Goal: Information Seeking & Learning: Learn about a topic

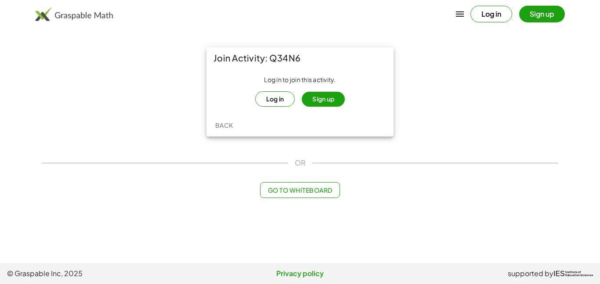
click at [318, 93] on button "Sign up" at bounding box center [323, 99] width 43 height 15
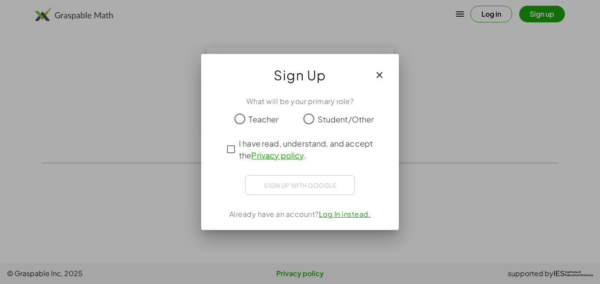
click at [322, 94] on div "What will be your primary role? Teacher Student/Other I have read, understand, …" at bounding box center [300, 159] width 198 height 141
click at [323, 121] on span "Student/Other" at bounding box center [346, 119] width 57 height 12
click at [324, 156] on span "I have read, understand, and accept the Privacy policy ." at bounding box center [308, 150] width 138 height 24
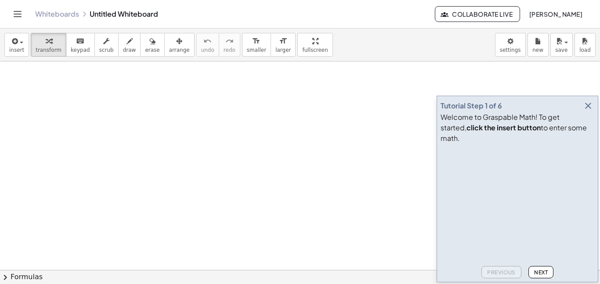
scroll to position [116, 0]
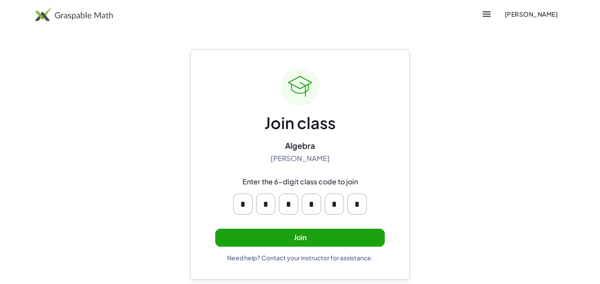
click at [274, 231] on button "Join" at bounding box center [300, 238] width 170 height 18
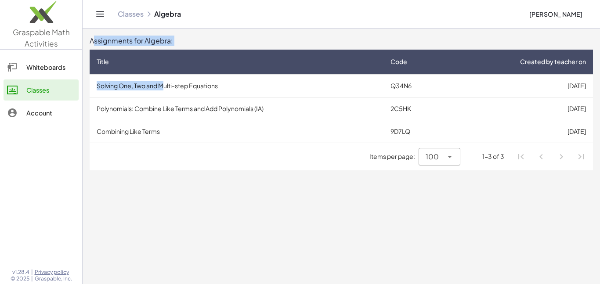
click at [164, 87] on td "Solving One, Two and Multi-step Equations" at bounding box center [237, 85] width 294 height 23
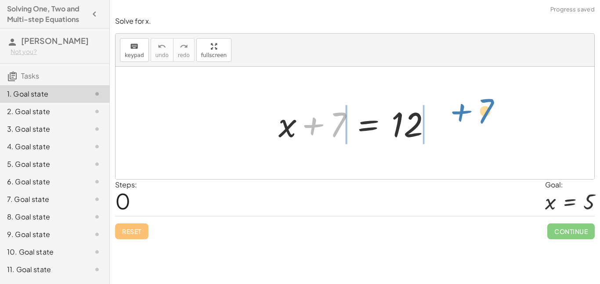
drag, startPoint x: 334, startPoint y: 117, endPoint x: 482, endPoint y: 103, distance: 148.7
click at [482, 103] on div "+ 7 + x + 7 = 12" at bounding box center [355, 123] width 479 height 113
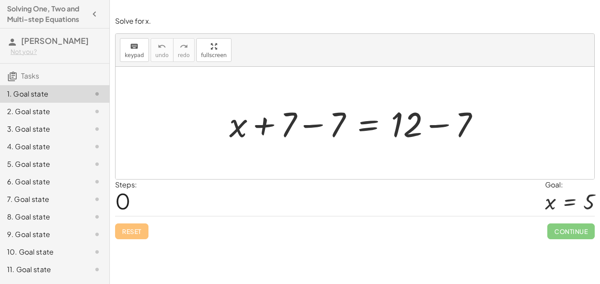
click at [311, 119] on div at bounding box center [358, 123] width 266 height 45
click at [449, 167] on div at bounding box center [355, 123] width 479 height 113
drag, startPoint x: 348, startPoint y: 116, endPoint x: 310, endPoint y: 109, distance: 38.8
click at [310, 109] on div at bounding box center [358, 123] width 266 height 45
drag, startPoint x: 336, startPoint y: 116, endPoint x: 287, endPoint y: 110, distance: 49.5
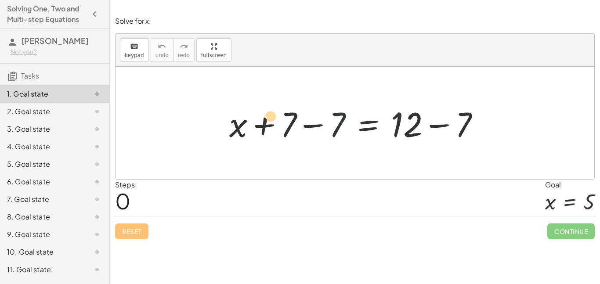
click at [287, 110] on div at bounding box center [358, 123] width 266 height 45
click at [387, 132] on div at bounding box center [358, 123] width 266 height 45
click at [538, 177] on div at bounding box center [355, 123] width 479 height 113
click at [461, 125] on div at bounding box center [358, 123] width 266 height 45
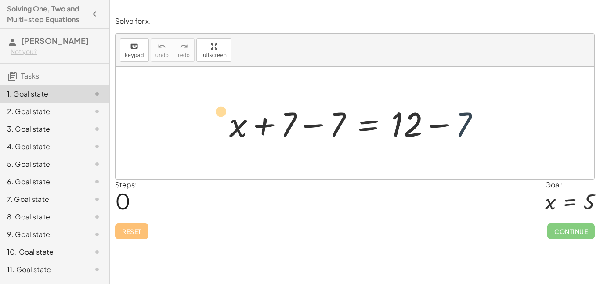
drag, startPoint x: 461, startPoint y: 125, endPoint x: 440, endPoint y: 123, distance: 21.1
click at [440, 123] on div at bounding box center [358, 123] width 266 height 45
click at [335, 129] on div at bounding box center [358, 123] width 266 height 45
click at [379, 163] on div at bounding box center [355, 123] width 479 height 113
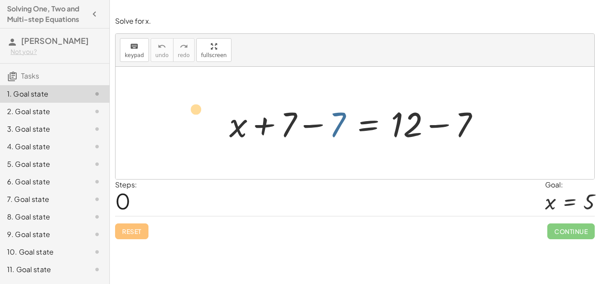
drag, startPoint x: 341, startPoint y: 125, endPoint x: 311, endPoint y: 120, distance: 31.1
click at [311, 120] on div at bounding box center [358, 123] width 266 height 45
click at [332, 124] on div at bounding box center [358, 123] width 266 height 45
click at [310, 120] on div at bounding box center [358, 123] width 266 height 45
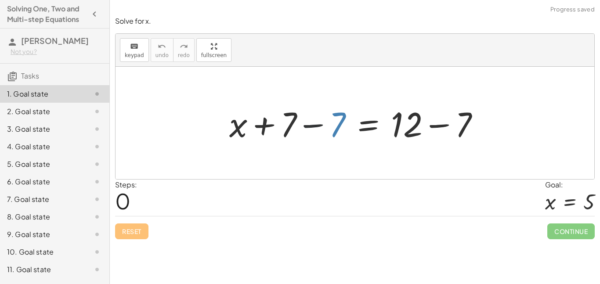
drag, startPoint x: 302, startPoint y: 121, endPoint x: 331, endPoint y: 125, distance: 29.3
click at [331, 125] on div at bounding box center [358, 123] width 266 height 45
drag, startPoint x: 346, startPoint y: 120, endPoint x: 323, endPoint y: 120, distance: 23.3
click at [323, 120] on div at bounding box center [358, 123] width 266 height 45
drag, startPoint x: 347, startPoint y: 125, endPoint x: 336, endPoint y: 119, distance: 12.6
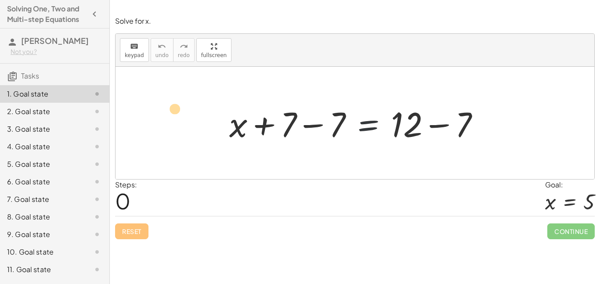
click at [336, 119] on div at bounding box center [358, 123] width 266 height 45
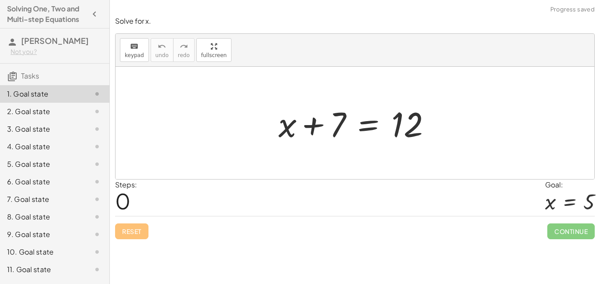
drag, startPoint x: 338, startPoint y: 131, endPoint x: 446, endPoint y: 123, distance: 108.9
click at [446, 123] on div "+ x + 7 = 12" at bounding box center [355, 123] width 479 height 113
drag, startPoint x: 311, startPoint y: 124, endPoint x: 350, endPoint y: 153, distance: 48.3
click at [350, 153] on div "+ 7 + x + 7 = 12" at bounding box center [355, 123] width 479 height 113
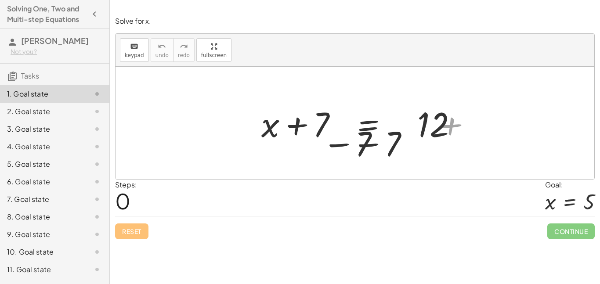
click at [350, 153] on div at bounding box center [355, 123] width 479 height 113
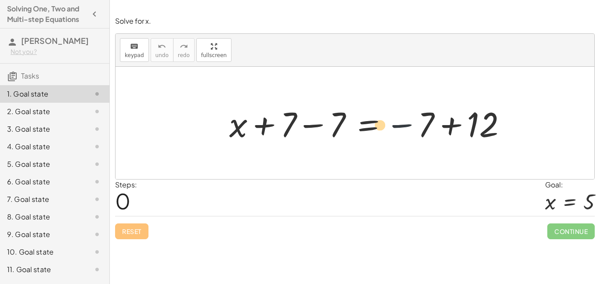
drag, startPoint x: 410, startPoint y: 132, endPoint x: 460, endPoint y: 135, distance: 49.7
click at [460, 135] on div at bounding box center [372, 123] width 294 height 45
click at [330, 127] on div at bounding box center [372, 123] width 294 height 45
click at [293, 119] on div at bounding box center [372, 123] width 294 height 45
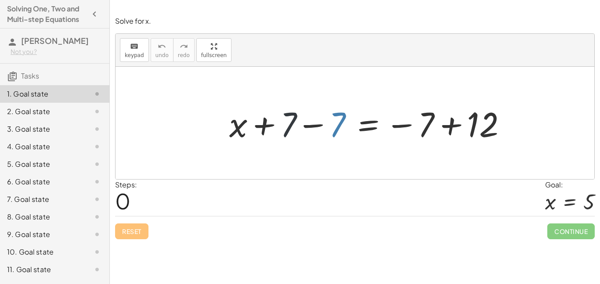
click at [293, 119] on div at bounding box center [372, 123] width 294 height 45
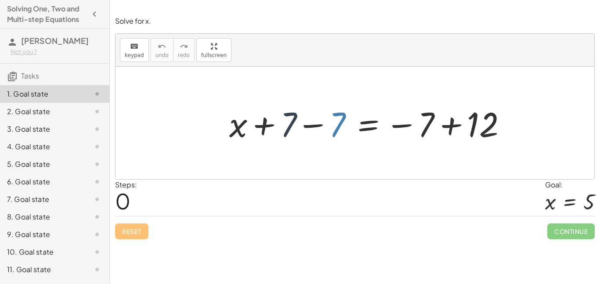
click at [293, 119] on div at bounding box center [372, 123] width 294 height 45
click at [420, 121] on div at bounding box center [372, 123] width 294 height 45
click at [431, 124] on div at bounding box center [372, 123] width 294 height 45
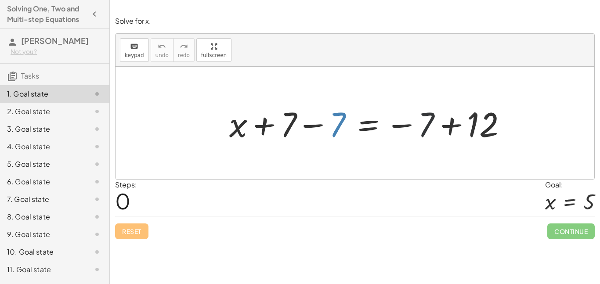
click at [485, 127] on div at bounding box center [372, 123] width 294 height 45
click at [431, 123] on div at bounding box center [372, 123] width 294 height 45
click at [338, 125] on div at bounding box center [372, 123] width 294 height 45
click at [482, 147] on div "+ x = 12 + 7 − 7 − 7 + + x + 7 = 12" at bounding box center [368, 123] width 305 height 50
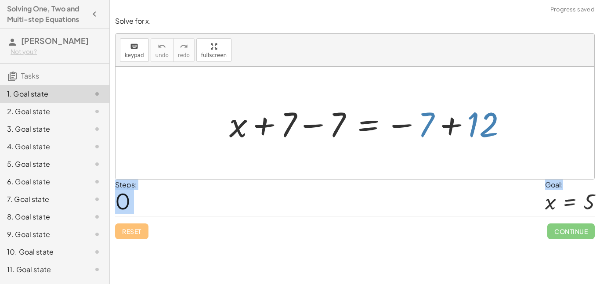
click at [479, 203] on div "Steps: 0 Goal: x = 5" at bounding box center [355, 198] width 480 height 36
click at [480, 180] on div "Steps: 0 Goal: x = 5" at bounding box center [355, 198] width 480 height 36
click at [482, 115] on div at bounding box center [372, 123] width 294 height 45
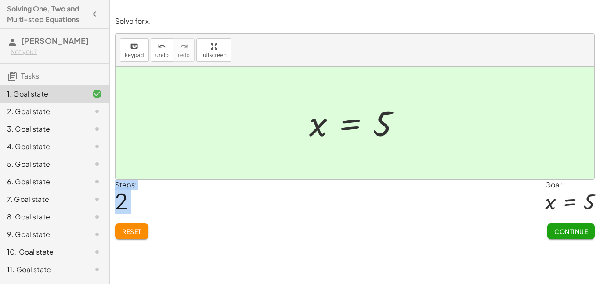
click at [577, 237] on button "Continue" at bounding box center [571, 232] width 47 height 16
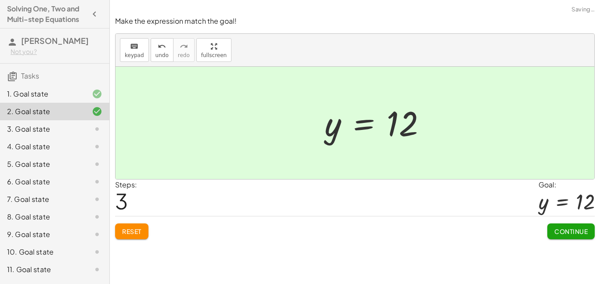
click at [572, 232] on span "Continue" at bounding box center [571, 232] width 33 height 8
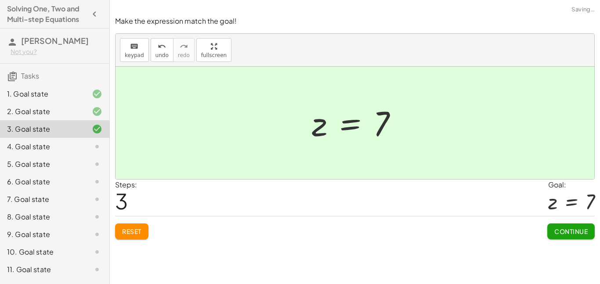
click at [566, 236] on button "Continue" at bounding box center [571, 232] width 47 height 16
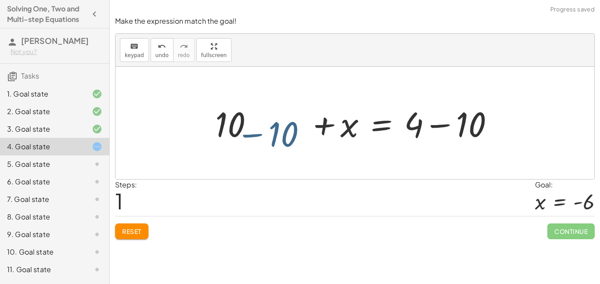
click at [131, 237] on button "Reset" at bounding box center [131, 232] width 33 height 16
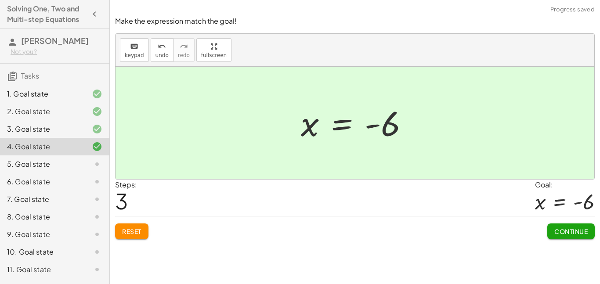
click at [562, 239] on button "Continue" at bounding box center [571, 232] width 47 height 16
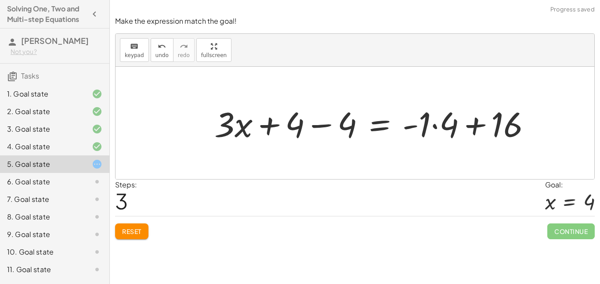
click at [128, 234] on span "Reset" at bounding box center [131, 232] width 19 height 8
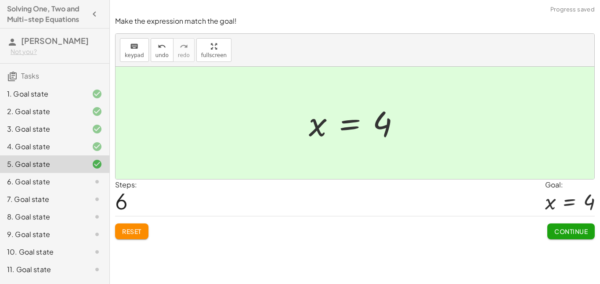
click at [570, 232] on span "Continue" at bounding box center [571, 232] width 33 height 8
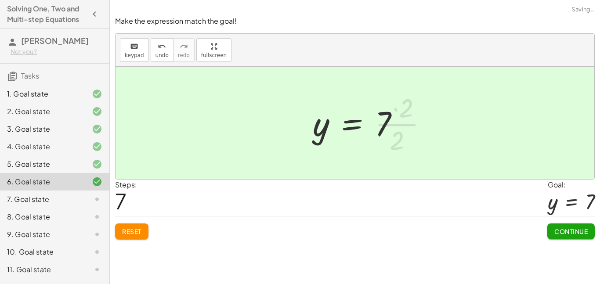
click at [566, 237] on button "Continue" at bounding box center [571, 232] width 47 height 16
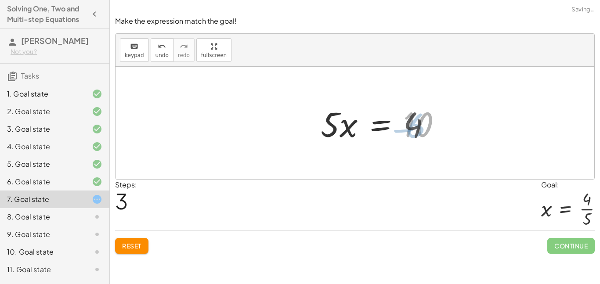
click at [568, 249] on span "Continue" at bounding box center [571, 246] width 47 height 16
click at [557, 262] on div "Solve for x. keyboard keypad undo undo redo redo fullscreen + x + 7 = 12 + x + …" at bounding box center [355, 142] width 490 height 284
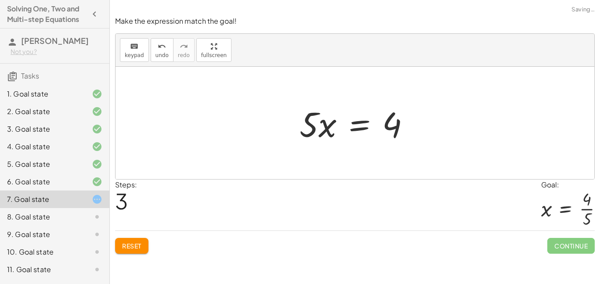
click at [560, 237] on div "Continue" at bounding box center [571, 242] width 47 height 23
click at [571, 241] on span "Continue" at bounding box center [571, 246] width 47 height 16
click at [566, 261] on div "Solve for x. keyboard keypad undo undo redo redo fullscreen + x + 7 = 12 + x + …" at bounding box center [355, 142] width 490 height 284
click at [581, 250] on span "Continue" at bounding box center [571, 246] width 47 height 16
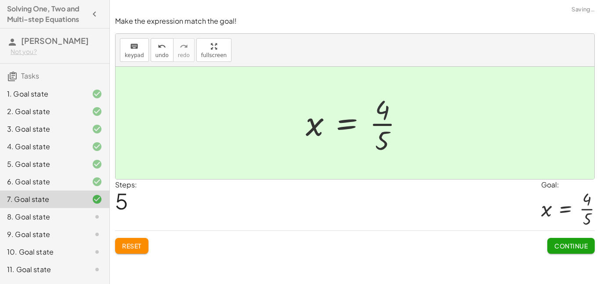
click at [571, 252] on button "Continue" at bounding box center [571, 246] width 47 height 16
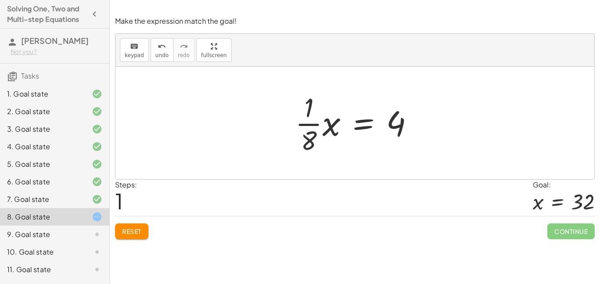
click at [127, 231] on span "Reset" at bounding box center [131, 232] width 19 height 8
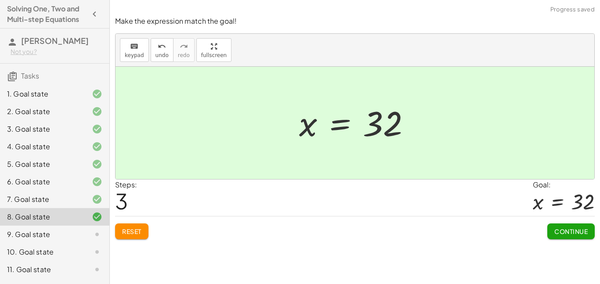
click at [561, 238] on button "Continue" at bounding box center [571, 232] width 47 height 16
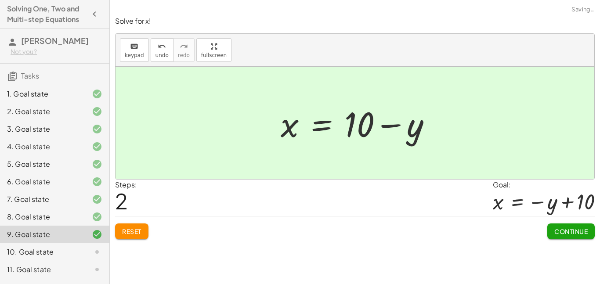
click at [581, 234] on span "Continue" at bounding box center [571, 232] width 33 height 8
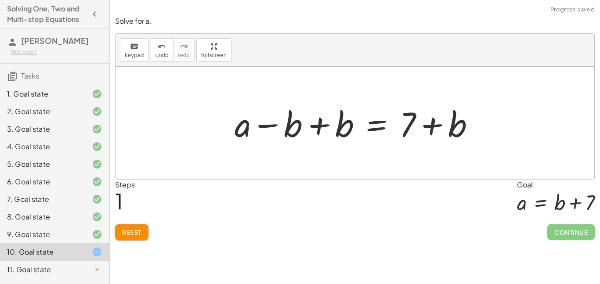
click at [140, 239] on button "Reset" at bounding box center [131, 233] width 33 height 16
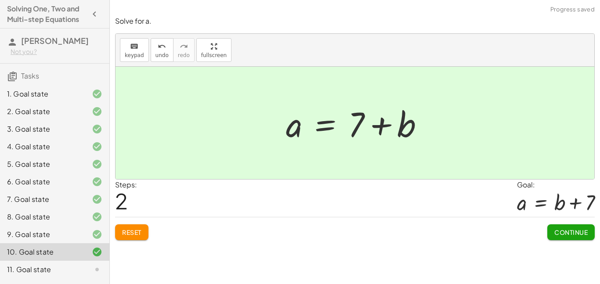
click at [569, 239] on button "Continue" at bounding box center [571, 233] width 47 height 16
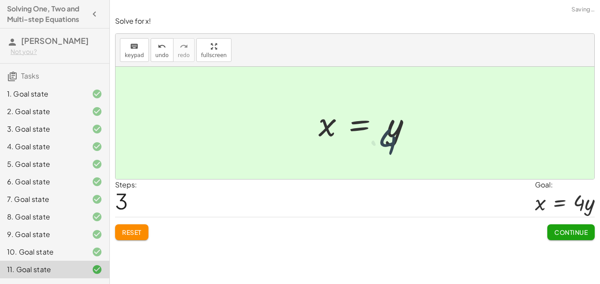
click at [545, 207] on div at bounding box center [565, 202] width 60 height 25
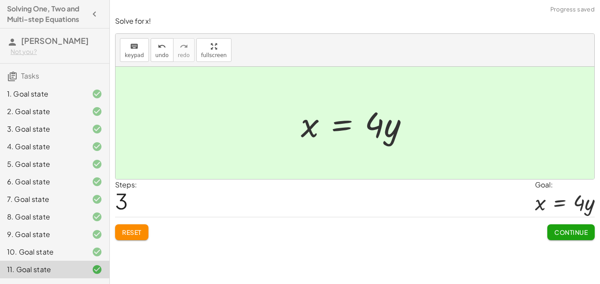
click at [0, 0] on div "Solve for x! keyboard keypad undo undo redo redo fullscreen · x · 4 = y · · x ·…" at bounding box center [0, 0] width 0 height 0
click at [556, 238] on button "Continue" at bounding box center [571, 233] width 47 height 16
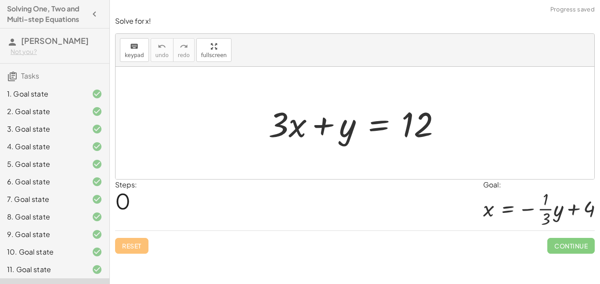
click at [545, 207] on div at bounding box center [539, 209] width 112 height 38
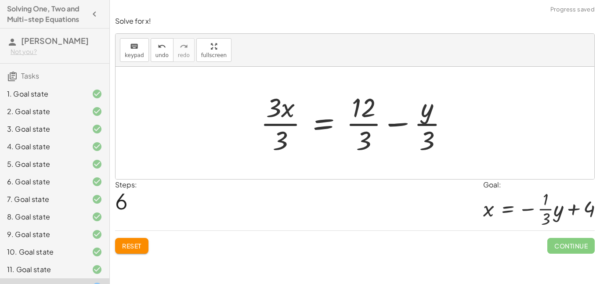
click at [129, 249] on span "Reset" at bounding box center [131, 246] width 19 height 8
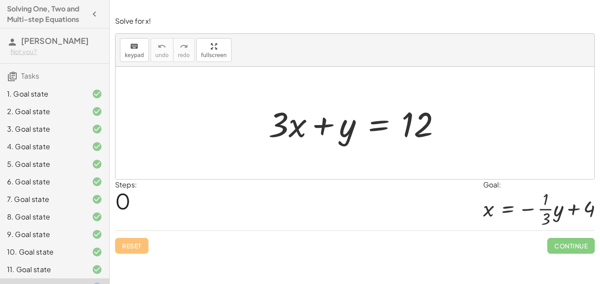
scroll to position [33, 0]
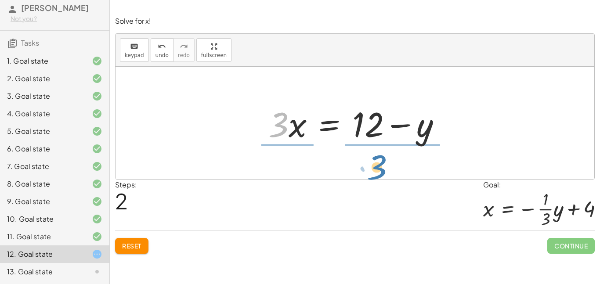
drag, startPoint x: 279, startPoint y: 128, endPoint x: 377, endPoint y: 171, distance: 107.3
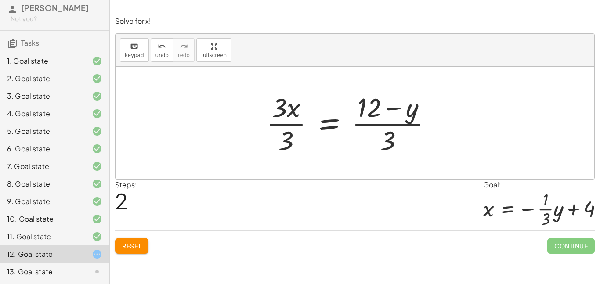
click at [273, 122] on div at bounding box center [353, 123] width 182 height 68
click at [280, 119] on div at bounding box center [353, 123] width 182 height 68
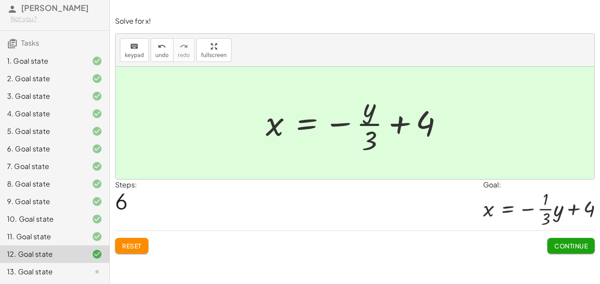
click at [564, 252] on button "Continue" at bounding box center [571, 246] width 47 height 16
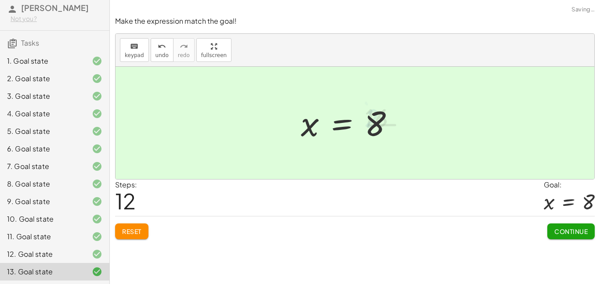
click at [575, 232] on span "Continue" at bounding box center [571, 232] width 33 height 8
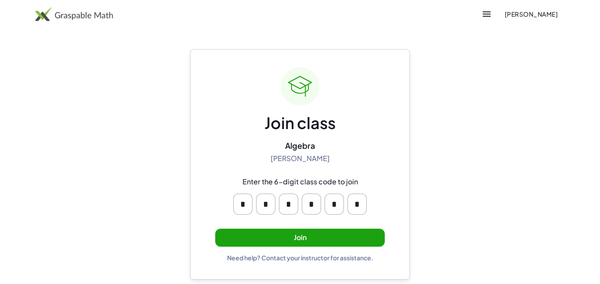
click at [284, 243] on button "Join" at bounding box center [300, 238] width 170 height 18
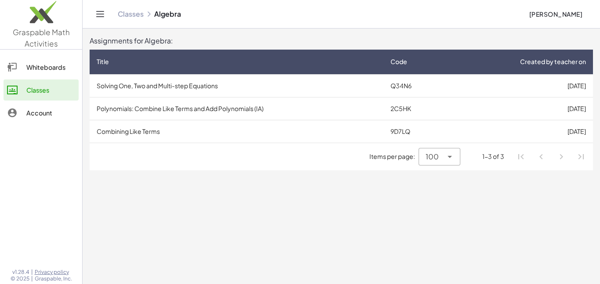
click at [217, 111] on td "Polynomials: Combine Like Terms and Add Polynomials (IA)" at bounding box center [237, 108] width 294 height 23
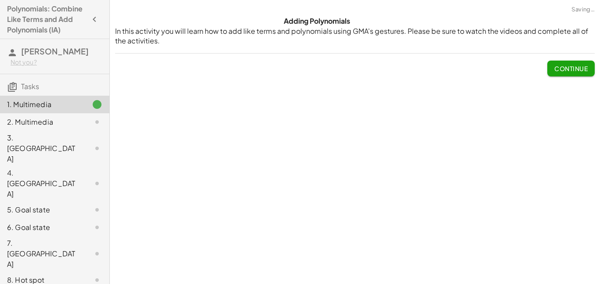
click at [409, 178] on div "Adding Polynomials In this activity you will learn how to add like terms and po…" at bounding box center [355, 142] width 490 height 284
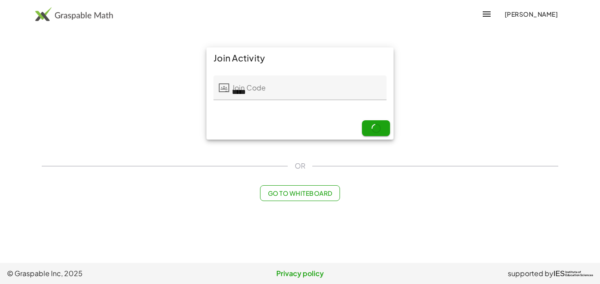
click at [579, 72] on main "Join Activity Join Code Join Code ***** 5 / 5 Next OR Go to Whiteboard" at bounding box center [300, 131] width 600 height 263
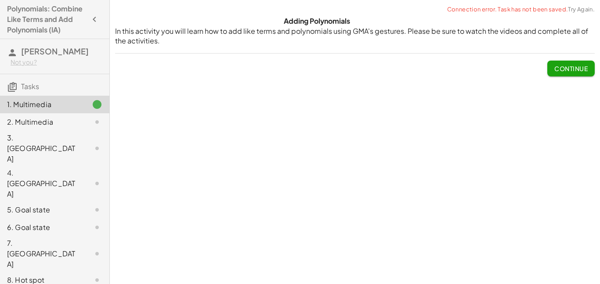
click at [297, 131] on div "Adding Polynomials In this activity you will learn how to add like terms and po…" at bounding box center [355, 142] width 490 height 284
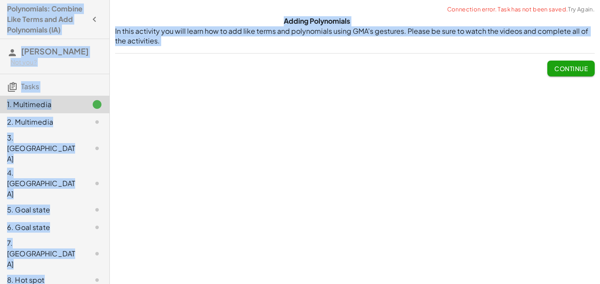
click at [297, 131] on div "Adding Polynomials In this activity you will learn how to add like terms and po…" at bounding box center [355, 142] width 490 height 284
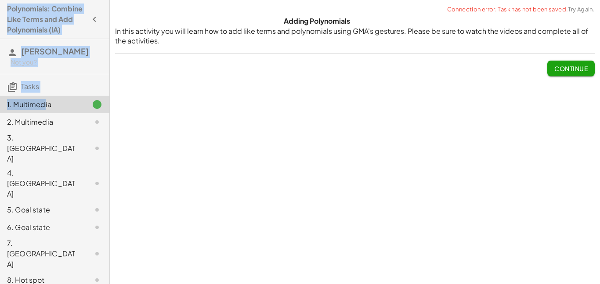
click at [43, 101] on div "1. Multimedia" at bounding box center [42, 104] width 71 height 11
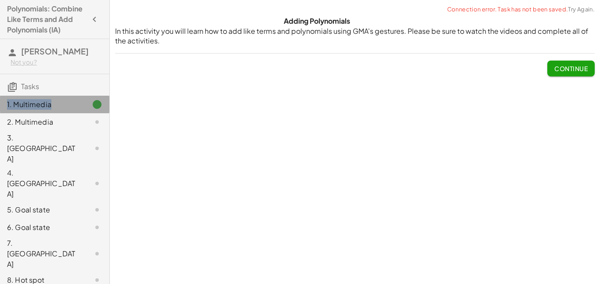
click at [43, 101] on div "1. Multimedia" at bounding box center [42, 104] width 71 height 11
click at [580, 8] on link "Try Again." at bounding box center [581, 9] width 27 height 7
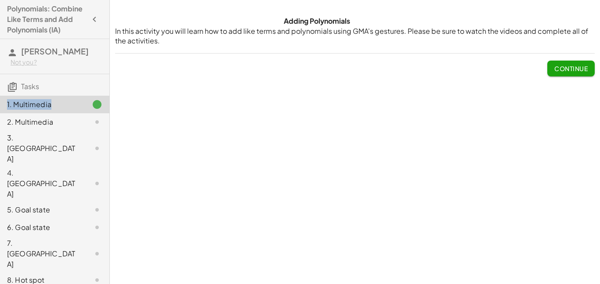
click at [98, 19] on icon "button" at bounding box center [94, 19] width 11 height 11
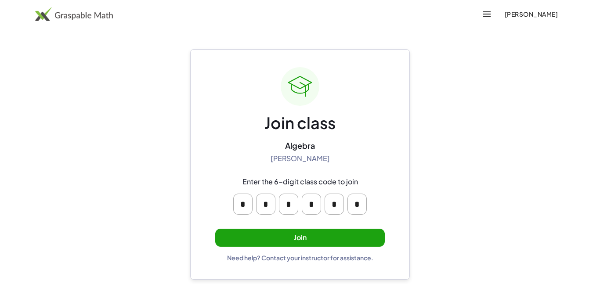
click at [265, 237] on button "Join" at bounding box center [300, 238] width 170 height 18
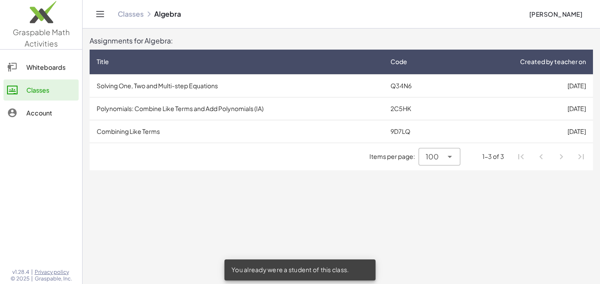
click at [196, 129] on td "Combining Like Terms" at bounding box center [237, 131] width 294 height 23
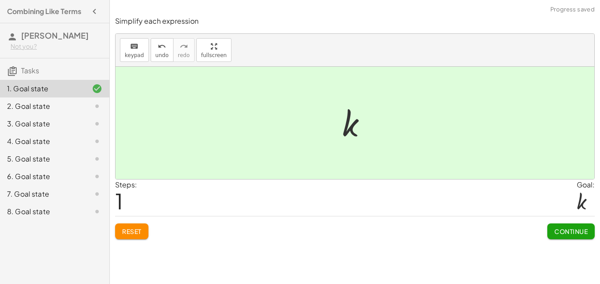
click at [558, 235] on span "Continue" at bounding box center [571, 232] width 33 height 8
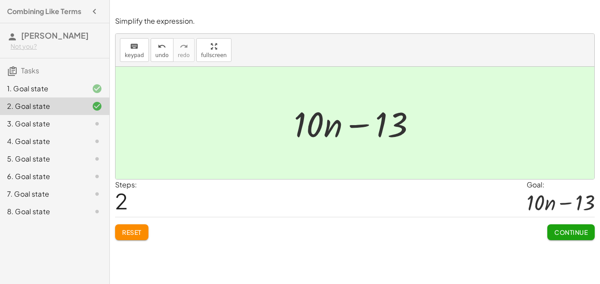
click at [560, 234] on span "Continue" at bounding box center [571, 233] width 33 height 8
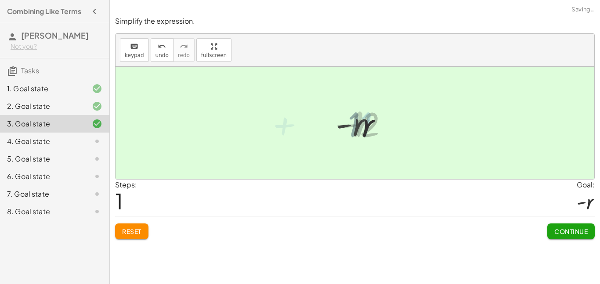
click at [566, 238] on button "Continue" at bounding box center [571, 232] width 47 height 16
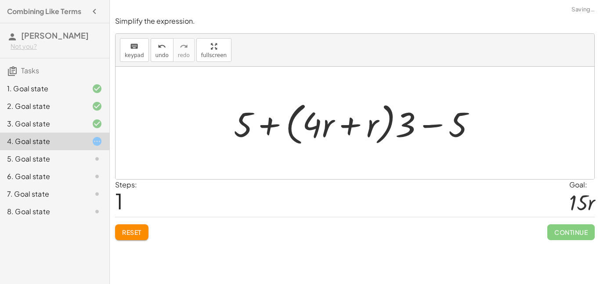
click at [137, 240] on button "Reset" at bounding box center [131, 233] width 33 height 16
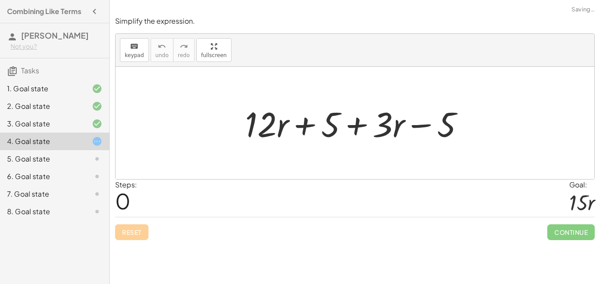
click at [136, 236] on div "Reset Continue" at bounding box center [355, 228] width 480 height 23
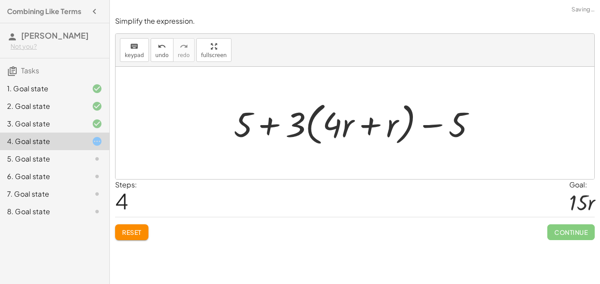
click at [137, 230] on span "Reset" at bounding box center [131, 233] width 19 height 8
click at [133, 236] on span "Reset" at bounding box center [131, 233] width 19 height 8
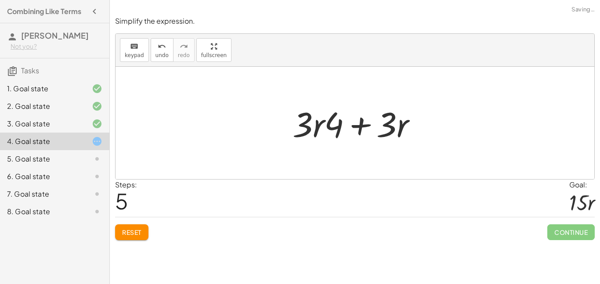
click at [155, 238] on div "Reset Continue" at bounding box center [355, 228] width 480 height 23
click at [147, 227] on button "Reset" at bounding box center [131, 233] width 33 height 16
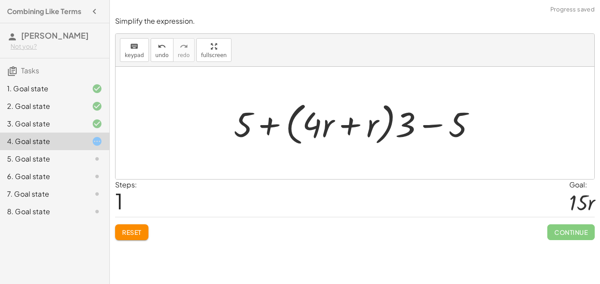
click at [127, 225] on button "Reset" at bounding box center [131, 233] width 33 height 16
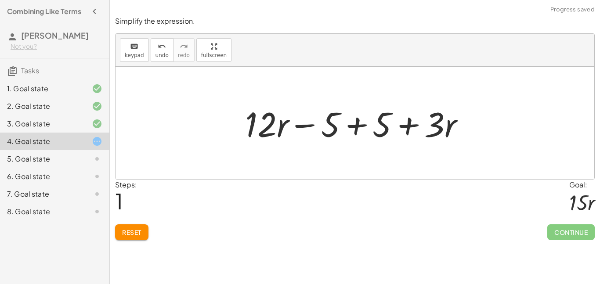
click at [0, 0] on div "Simplify the expression. keyboard keypad undo undo redo redo fullscreen + · 12 …" at bounding box center [0, 0] width 0 height 0
click at [134, 240] on button "Reset" at bounding box center [131, 233] width 33 height 16
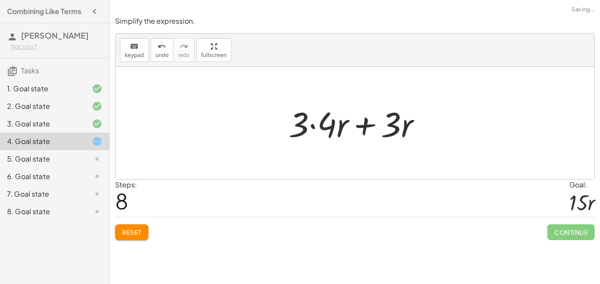
click at [134, 259] on div "Simplify each expression keyboard keypad undo undo redo redo fullscreen − · 6 ·…" at bounding box center [355, 142] width 490 height 284
click at [134, 239] on button "Reset" at bounding box center [131, 233] width 33 height 16
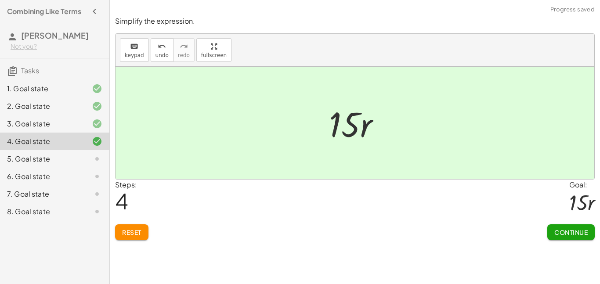
click at [580, 236] on span "Continue" at bounding box center [571, 233] width 33 height 8
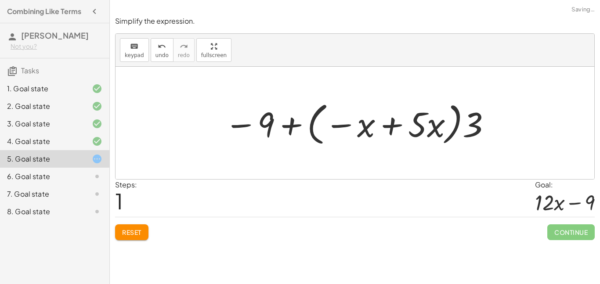
click at [118, 237] on button "Reset" at bounding box center [131, 233] width 33 height 16
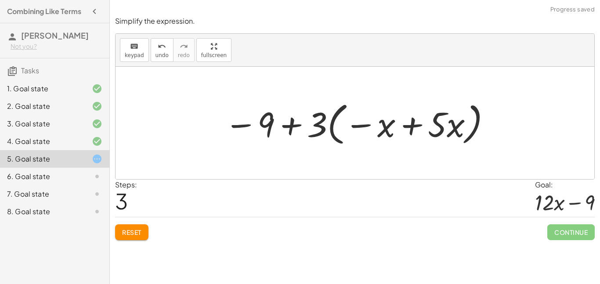
click at [136, 232] on span "Reset" at bounding box center [131, 233] width 19 height 8
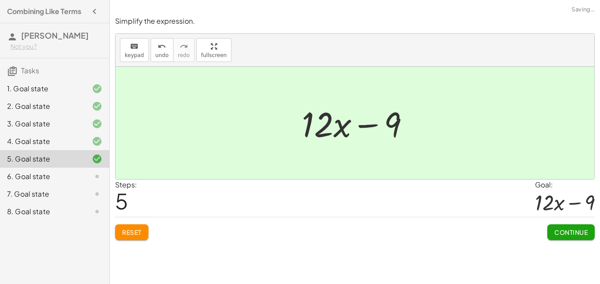
click at [581, 238] on button "Continue" at bounding box center [571, 233] width 47 height 16
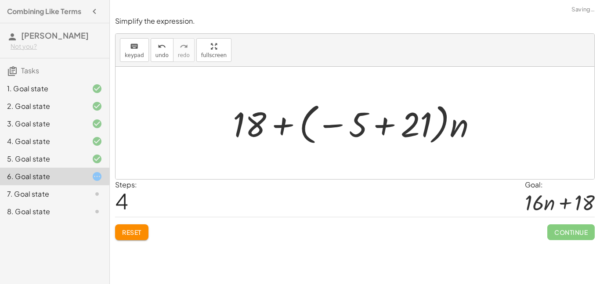
click at [141, 236] on span "Reset" at bounding box center [131, 233] width 19 height 8
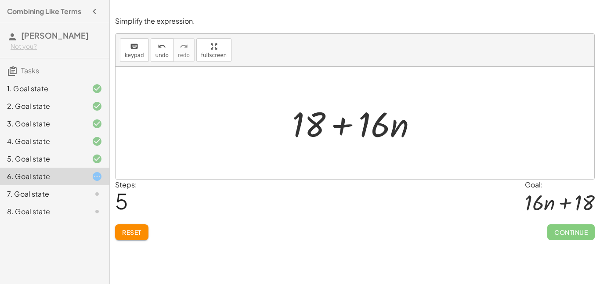
click at [564, 237] on span "Continue" at bounding box center [571, 233] width 47 height 16
click at [569, 234] on span "Continue" at bounding box center [571, 233] width 47 height 16
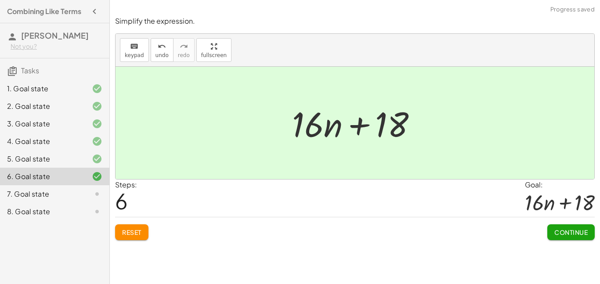
click at [573, 232] on span "Continue" at bounding box center [571, 233] width 33 height 8
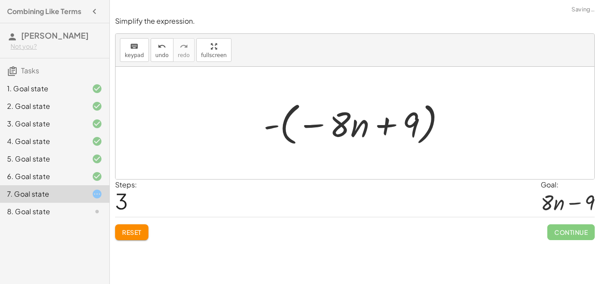
click at [146, 238] on button "Reset" at bounding box center [131, 233] width 33 height 16
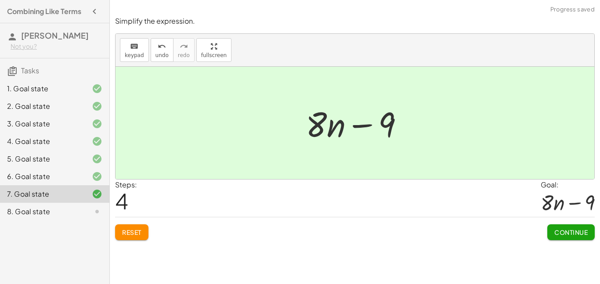
click at [556, 230] on span "Continue" at bounding box center [571, 233] width 33 height 8
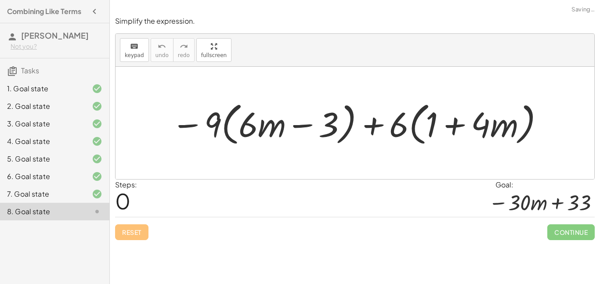
click at [563, 251] on div "Simplify each expression keyboard keypad undo undo redo redo fullscreen − · 6 ·…" at bounding box center [355, 142] width 490 height 284
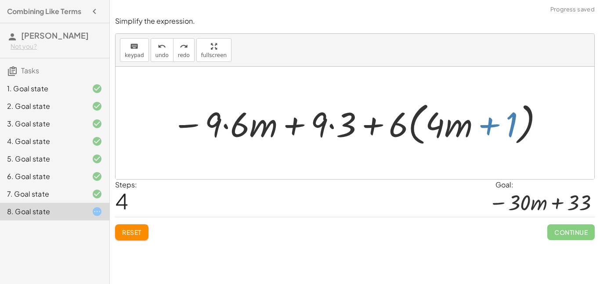
click at [134, 237] on button "Reset" at bounding box center [131, 233] width 33 height 16
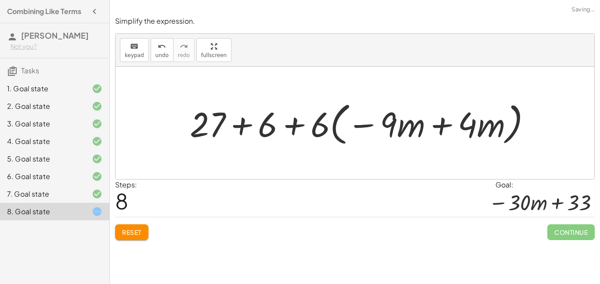
click at [141, 240] on button "Reset" at bounding box center [131, 233] width 33 height 16
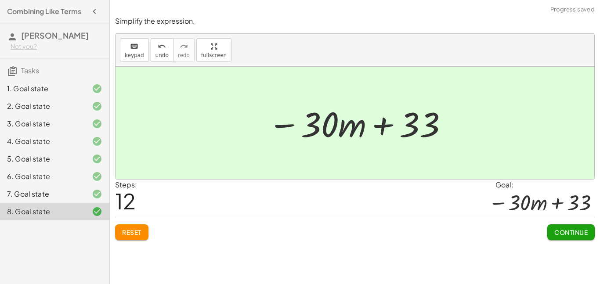
click at [588, 250] on div "Simplify each expression keyboard keypad undo undo redo redo fullscreen − · 6 ·…" at bounding box center [355, 142] width 490 height 284
click at [582, 240] on button "Continue" at bounding box center [571, 233] width 47 height 16
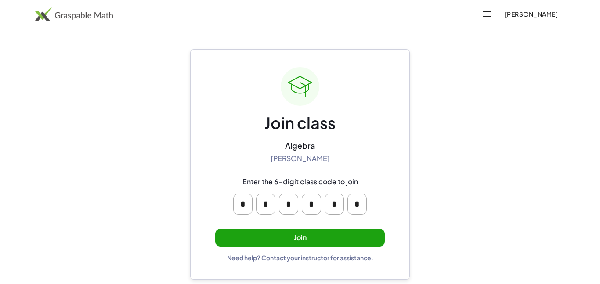
click at [354, 237] on button "Join" at bounding box center [300, 238] width 170 height 18
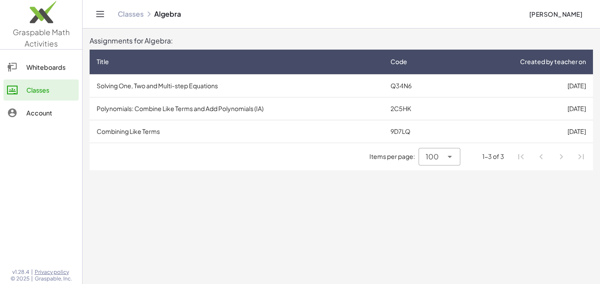
click at [158, 109] on td "Polynomials: Combine Like Terms and Add Polynomials (IA)" at bounding box center [237, 108] width 294 height 23
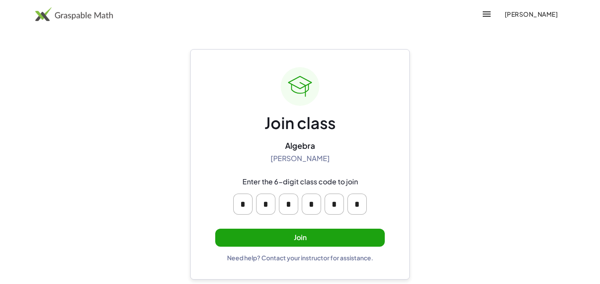
click at [333, 246] on button "Join" at bounding box center [300, 238] width 170 height 18
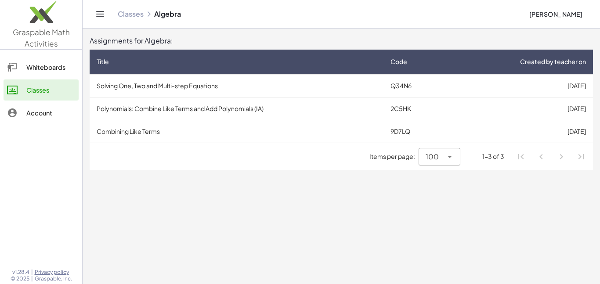
click at [196, 109] on td "Polynomials: Combine Like Terms and Add Polynomials (IA)" at bounding box center [237, 108] width 294 height 23
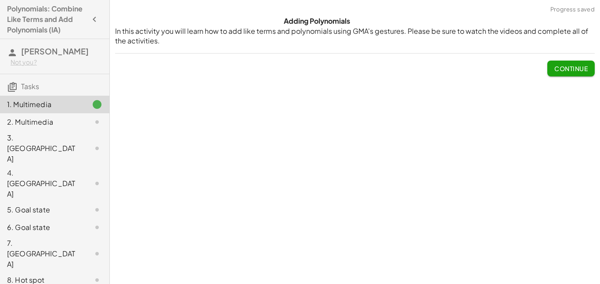
click at [572, 68] on span "Continue" at bounding box center [571, 69] width 33 height 8
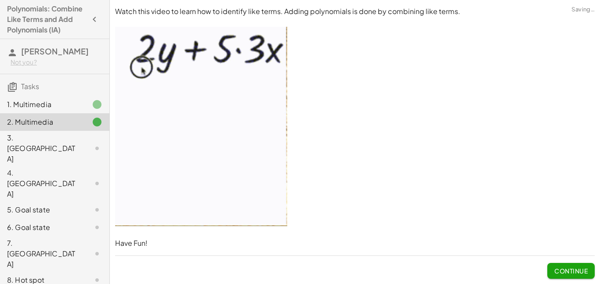
click at [574, 70] on p at bounding box center [355, 128] width 480 height 202
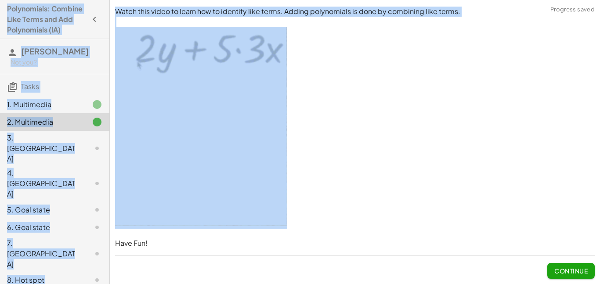
click at [562, 269] on span "Continue" at bounding box center [571, 271] width 33 height 8
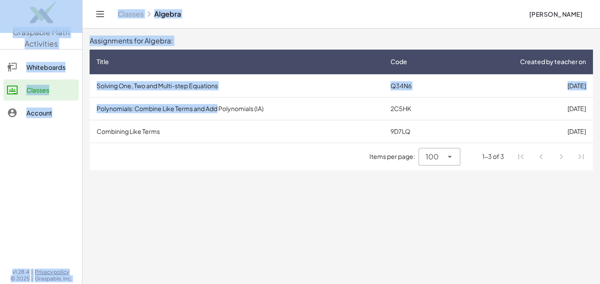
click at [218, 107] on td "Polynomials: Combine Like Terms and Add Polynomials (IA)" at bounding box center [237, 108] width 294 height 23
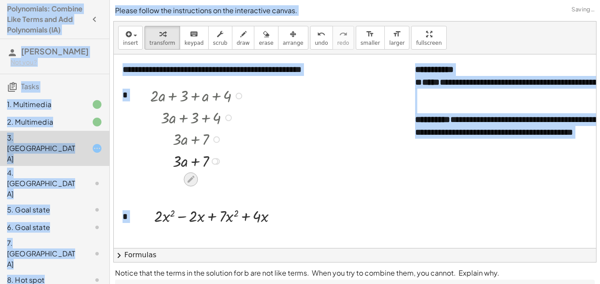
click at [189, 176] on icon at bounding box center [190, 179] width 9 height 9
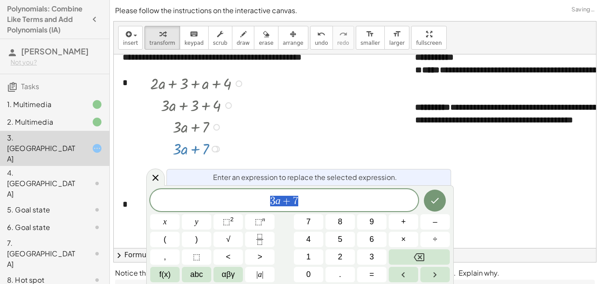
scroll to position [0, 1]
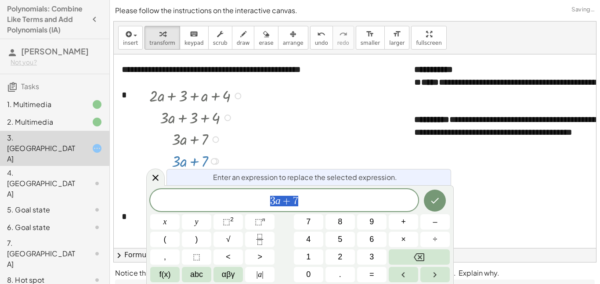
click at [439, 218] on button "–" at bounding box center [435, 221] width 29 height 15
click at [150, 180] on div at bounding box center [155, 177] width 18 height 17
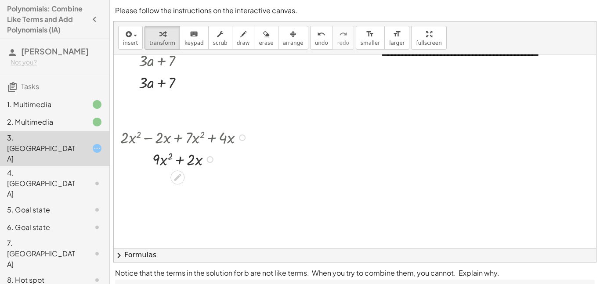
scroll to position [33, 35]
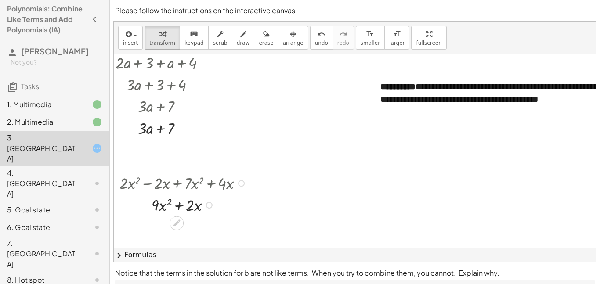
click at [48, 168] on div "4. Canvas" at bounding box center [42, 184] width 71 height 32
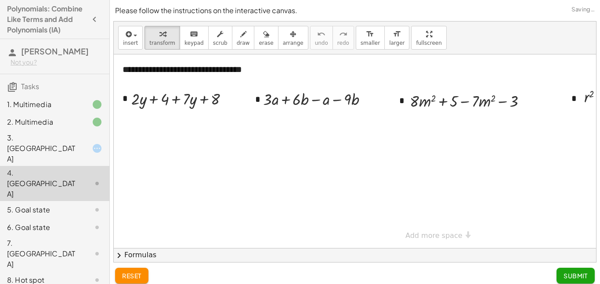
click at [67, 126] on div "2. Multimedia" at bounding box center [42, 122] width 71 height 11
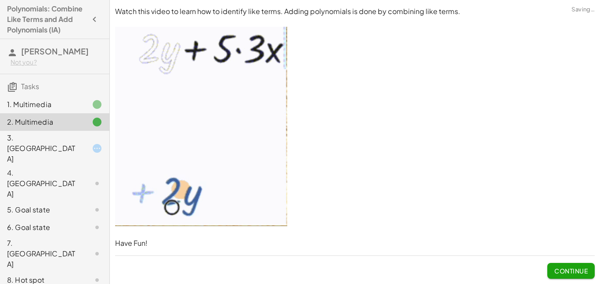
click at [75, 131] on div "1. Multimedia" at bounding box center [54, 148] width 109 height 35
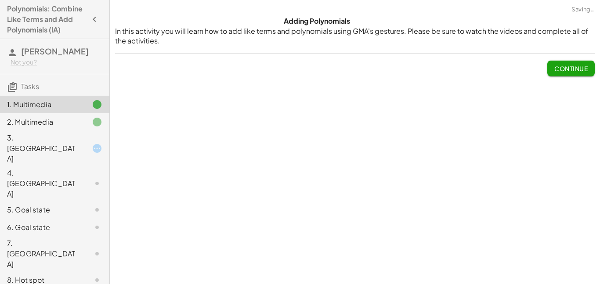
click at [73, 168] on div "4. Canvas" at bounding box center [42, 184] width 71 height 32
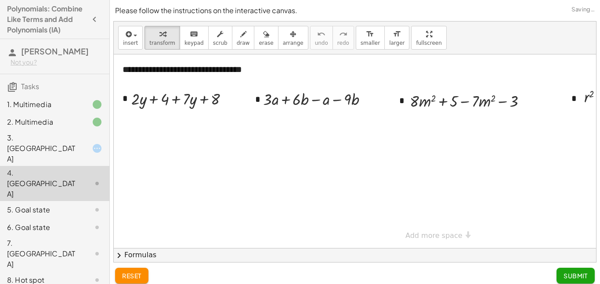
click at [73, 138] on div "3. Canvas" at bounding box center [42, 149] width 71 height 32
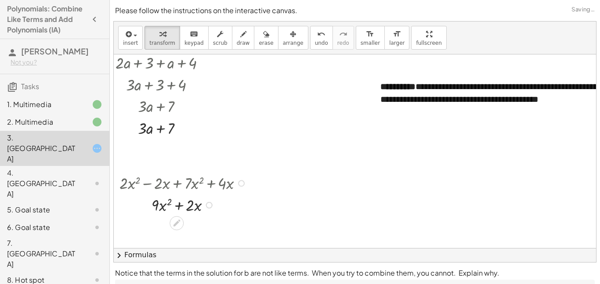
click at [83, 178] on div at bounding box center [90, 183] width 25 height 11
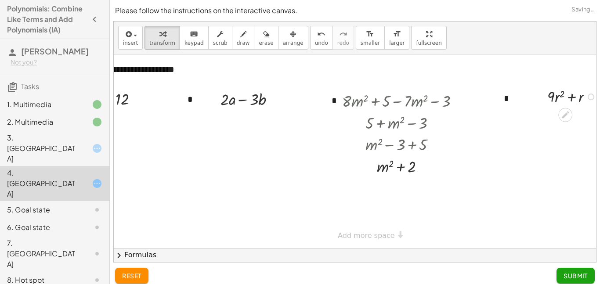
scroll to position [0, 45]
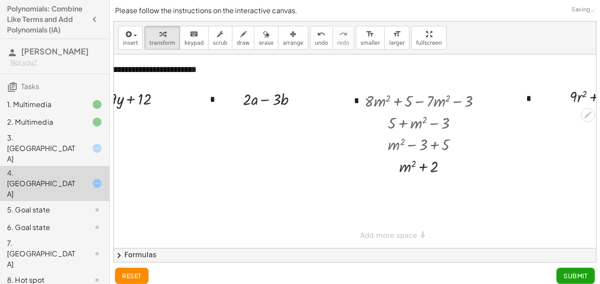
click at [58, 236] on div "5. Goal state" at bounding box center [54, 253] width 109 height 35
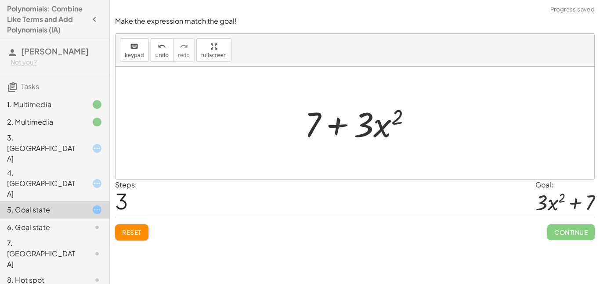
click at [0, 0] on div "Make the expression match the goal! keyboard keypad undo undo redo redo fullscr…" at bounding box center [0, 0] width 0 height 0
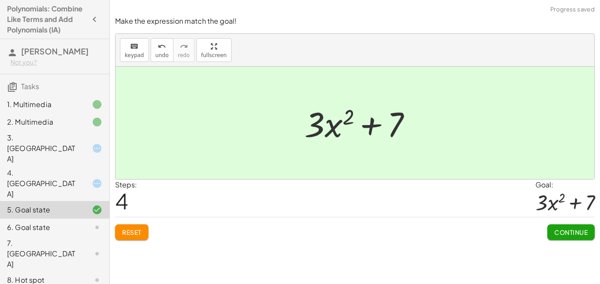
click at [569, 235] on span "Continue" at bounding box center [571, 233] width 33 height 8
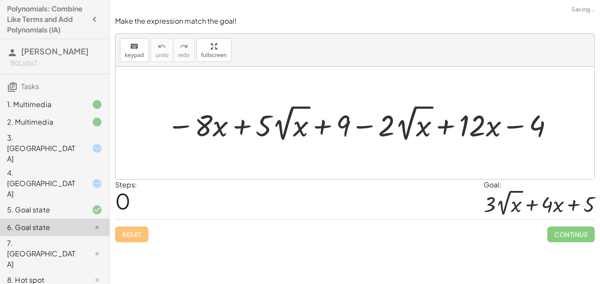
click at [61, 168] on div "4. Canvas" at bounding box center [42, 184] width 71 height 32
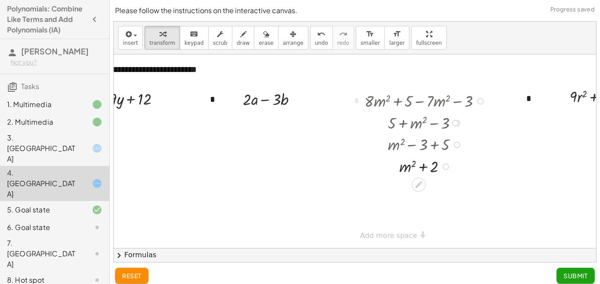
click at [78, 143] on div at bounding box center [90, 148] width 25 height 11
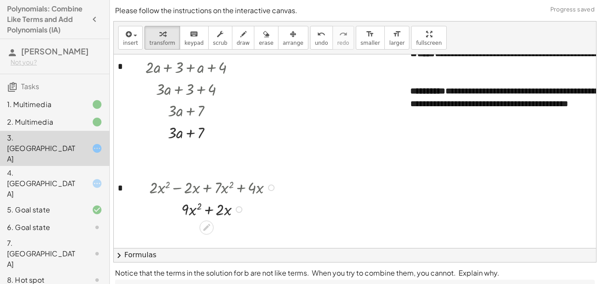
scroll to position [26, 5]
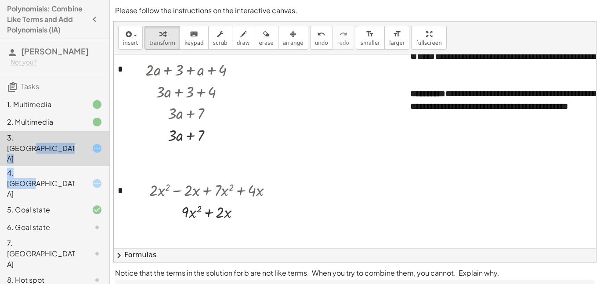
click at [76, 219] on div "4. Canvas" at bounding box center [54, 228] width 109 height 18
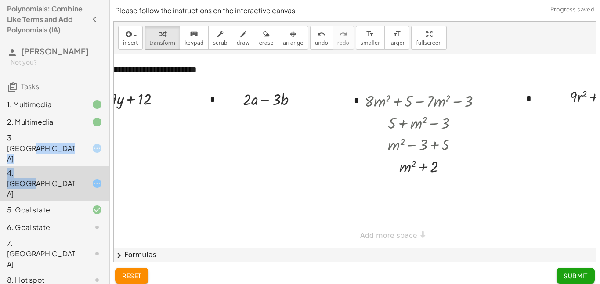
click at [571, 271] on button "Submit" at bounding box center [576, 276] width 38 height 16
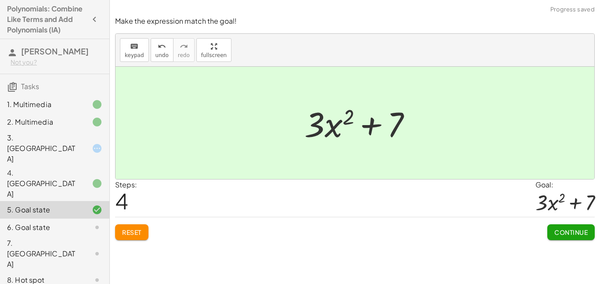
click at [64, 201] on div "3. Canvas" at bounding box center [54, 210] width 109 height 18
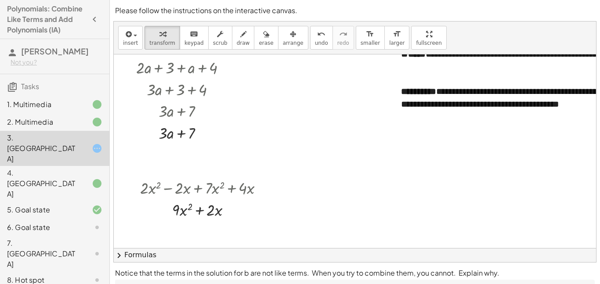
scroll to position [28, 0]
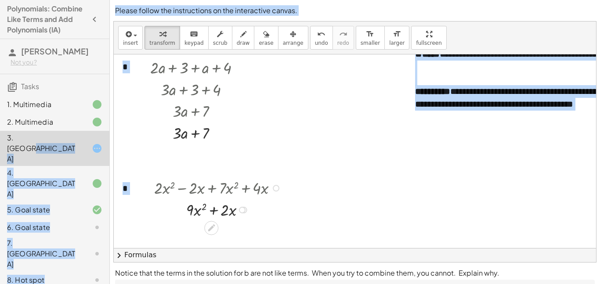
drag, startPoint x: 221, startPoint y: 189, endPoint x: 167, endPoint y: 195, distance: 54.8
click at [167, 195] on div at bounding box center [219, 188] width 139 height 22
click at [287, 192] on div at bounding box center [219, 188] width 139 height 22
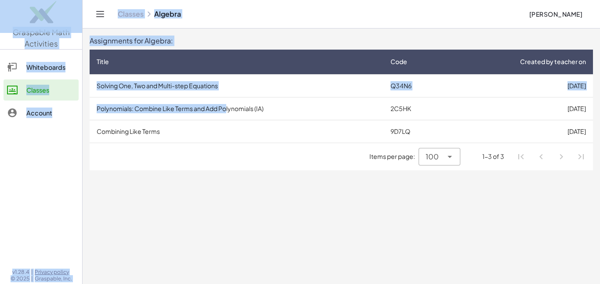
click at [227, 109] on td "Polynomials: Combine Like Terms and Add Polynomials (IA)" at bounding box center [237, 108] width 294 height 23
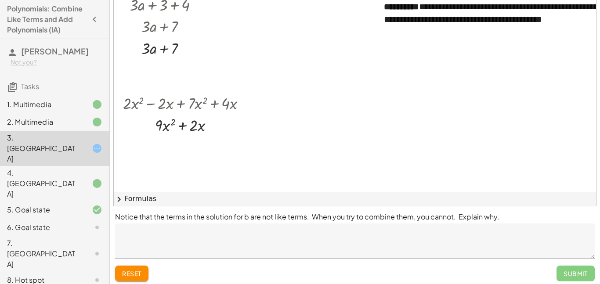
scroll to position [55, 32]
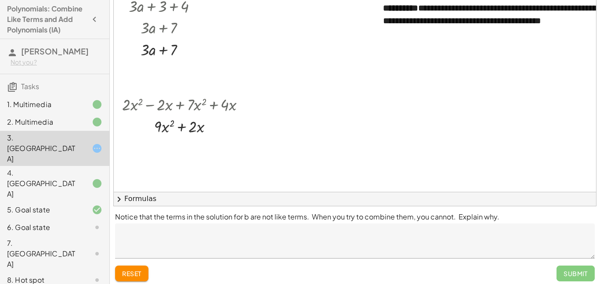
click at [421, 219] on p "Notice that the terms in the solution for b are not like terms. When you try to…" at bounding box center [355, 217] width 480 height 11
click at [430, 218] on p "Notice that the terms in the solution for b are not like terms. When you try to…" at bounding box center [355, 217] width 480 height 11
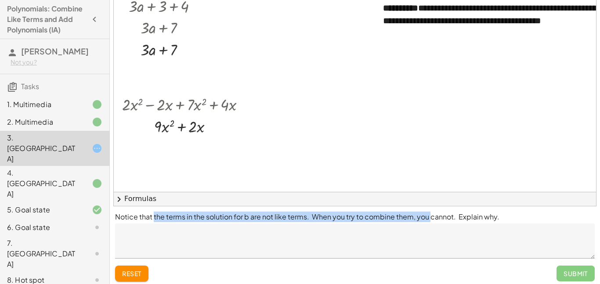
click at [153, 220] on p "Notice that the terms in the solution for b are not like terms. When you try to…" at bounding box center [355, 217] width 480 height 11
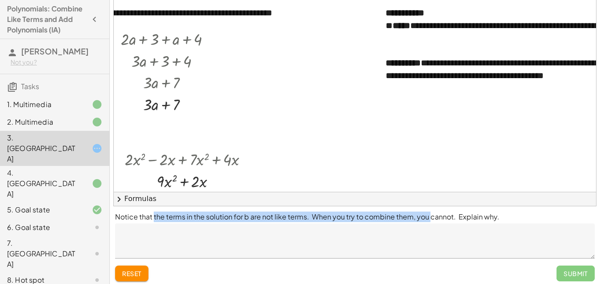
scroll to position [0, 0]
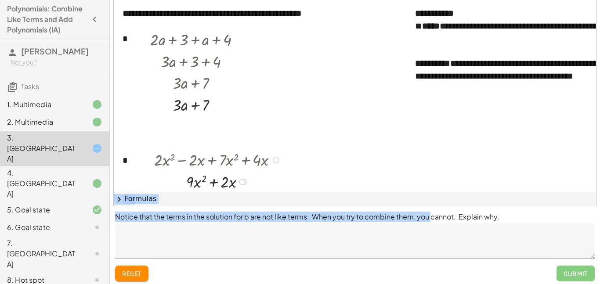
drag, startPoint x: 494, startPoint y: 222, endPoint x: 159, endPoint y: 155, distance: 341.1
click at [159, 155] on div "**********" at bounding box center [355, 116] width 490 height 345
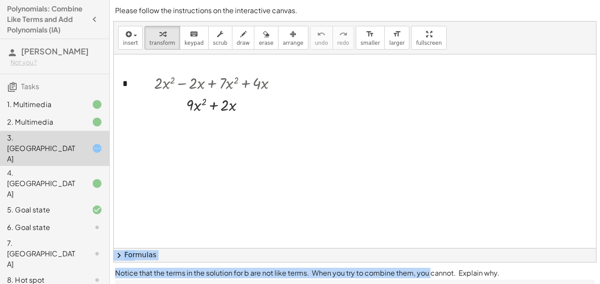
scroll to position [131, 0]
click at [225, 86] on div at bounding box center [219, 84] width 139 height 22
click at [226, 84] on div at bounding box center [219, 84] width 139 height 22
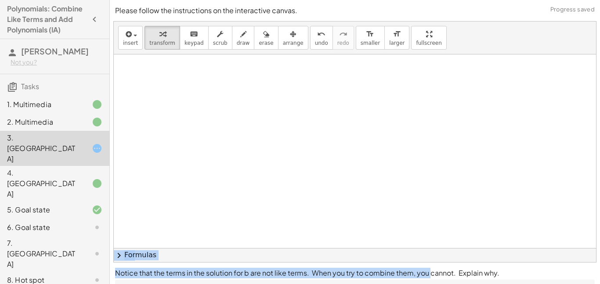
scroll to position [61, 0]
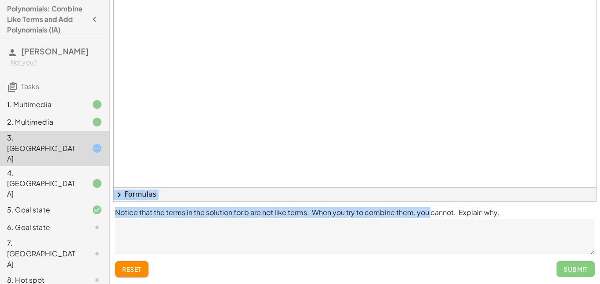
click at [568, 275] on div "Submit" at bounding box center [576, 269] width 38 height 16
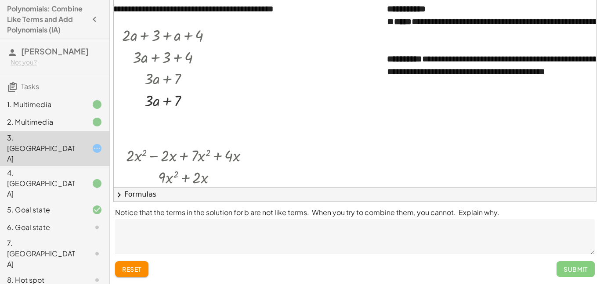
scroll to position [0, 31]
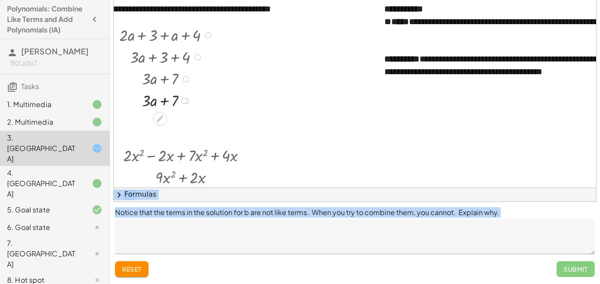
click at [158, 86] on div at bounding box center [167, 78] width 105 height 22
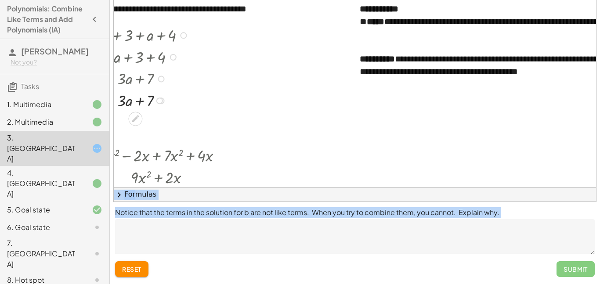
scroll to position [0, 65]
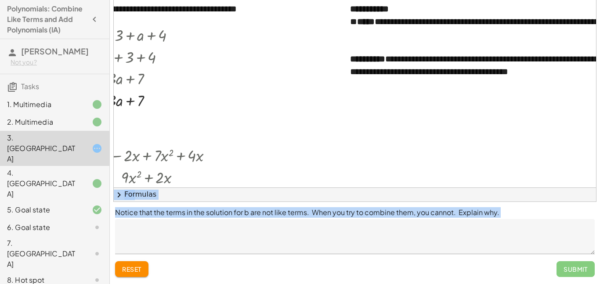
click at [76, 222] on div "6. Goal state" at bounding box center [42, 227] width 71 height 11
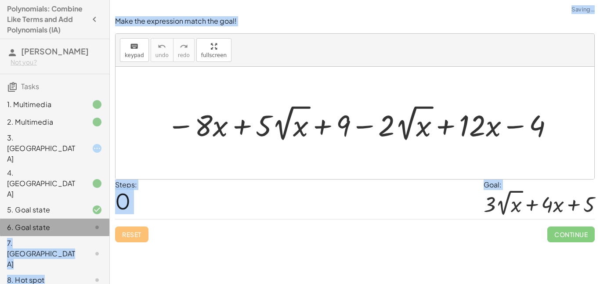
scroll to position [0, 0]
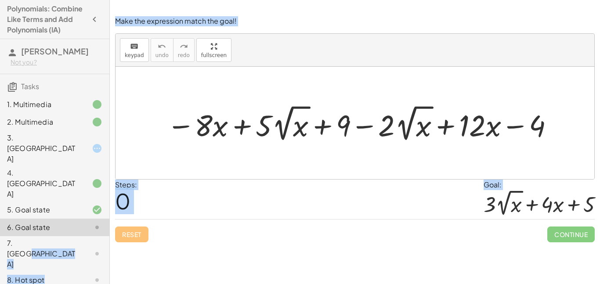
click at [35, 238] on div "7. Canvas" at bounding box center [42, 254] width 71 height 32
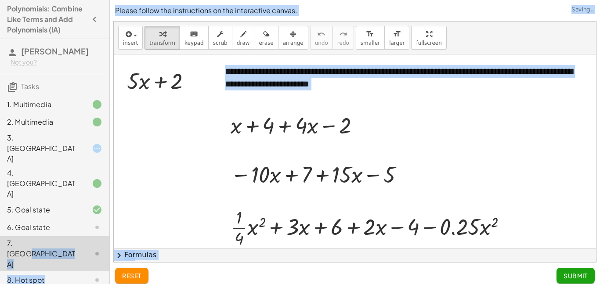
click at [51, 275] on div "8. Hot spot" at bounding box center [42, 280] width 71 height 11
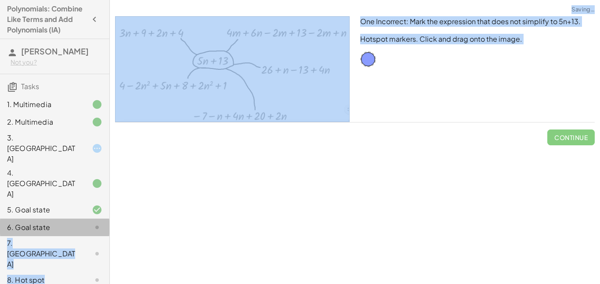
click at [54, 222] on div "6. Goal state" at bounding box center [42, 227] width 71 height 11
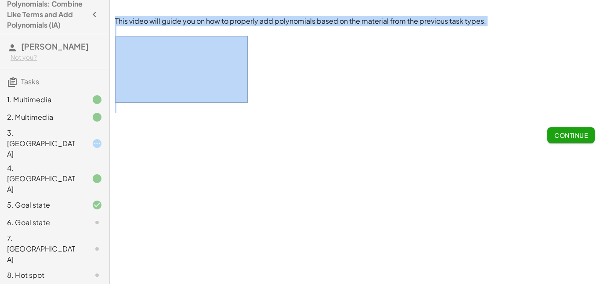
scroll to position [44, 0]
